Goal: Task Accomplishment & Management: Use online tool/utility

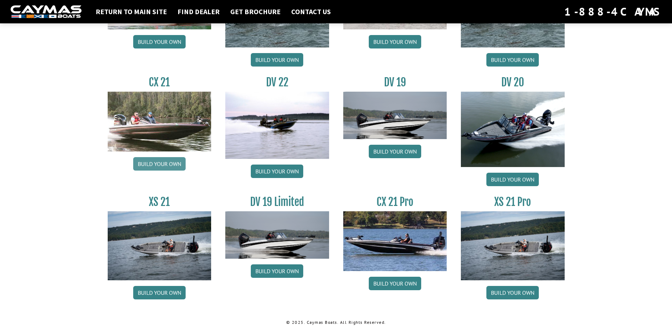
scroll to position [798, 0]
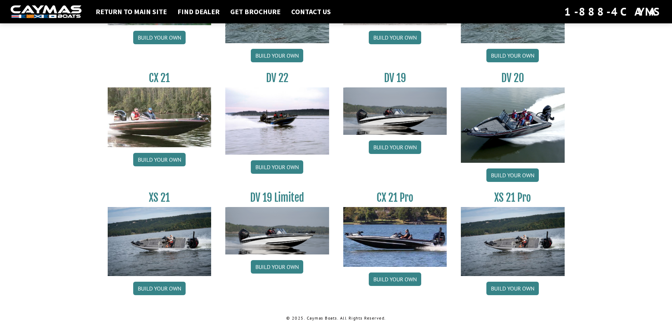
click at [403, 239] on img at bounding box center [395, 236] width 104 height 59
click at [399, 280] on link "Build your own" at bounding box center [395, 279] width 52 height 13
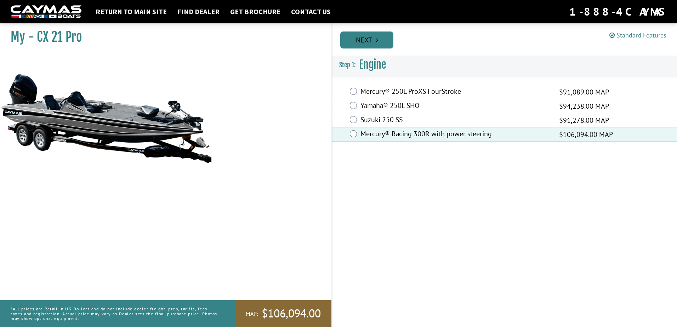
click at [365, 41] on link "Next" at bounding box center [366, 40] width 53 height 17
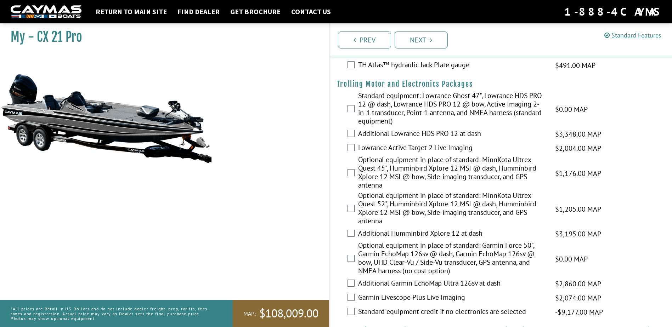
scroll to position [106, 0]
